Goal: Information Seeking & Learning: Find specific page/section

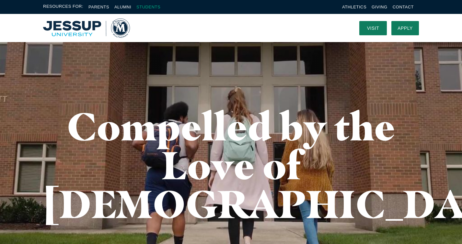
click at [145, 5] on link "Students" at bounding box center [148, 7] width 24 height 5
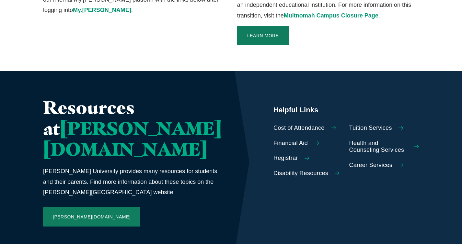
scroll to position [254, 0]
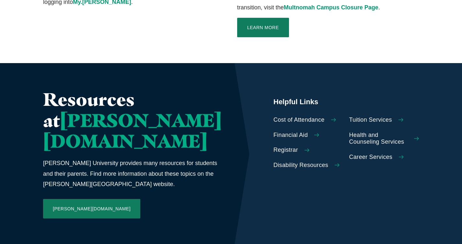
click at [349, 132] on span "Health and Counseling Services" at bounding box center [378, 139] width 59 height 14
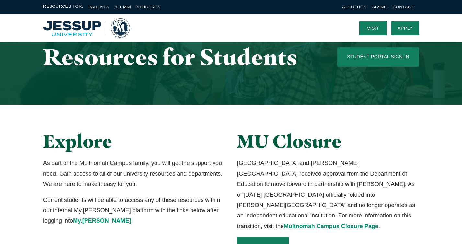
scroll to position [0, 0]
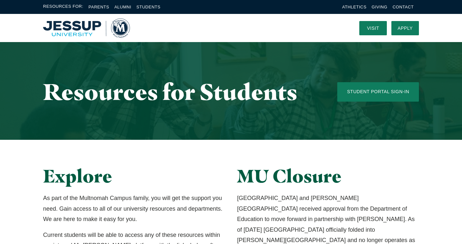
click at [69, 29] on img "Home" at bounding box center [86, 27] width 87 height 19
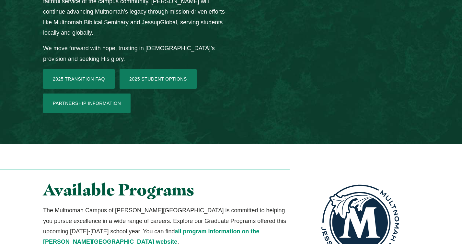
scroll to position [1041, 0]
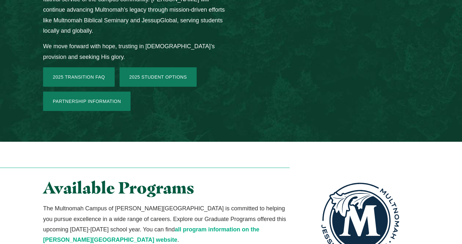
click at [132, 226] on link "all program information on the [PERSON_NAME][GEOGRAPHIC_DATA] website" at bounding box center [151, 234] width 216 height 17
